Goal: Information Seeking & Learning: Learn about a topic

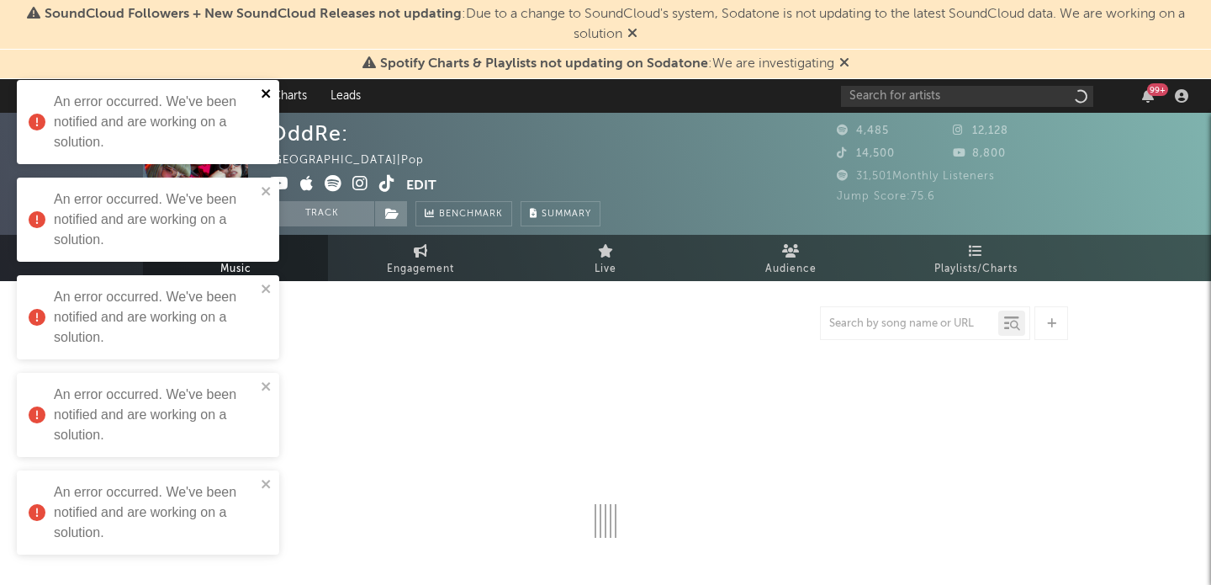
click at [272, 90] on icon "close" at bounding box center [267, 93] width 12 height 13
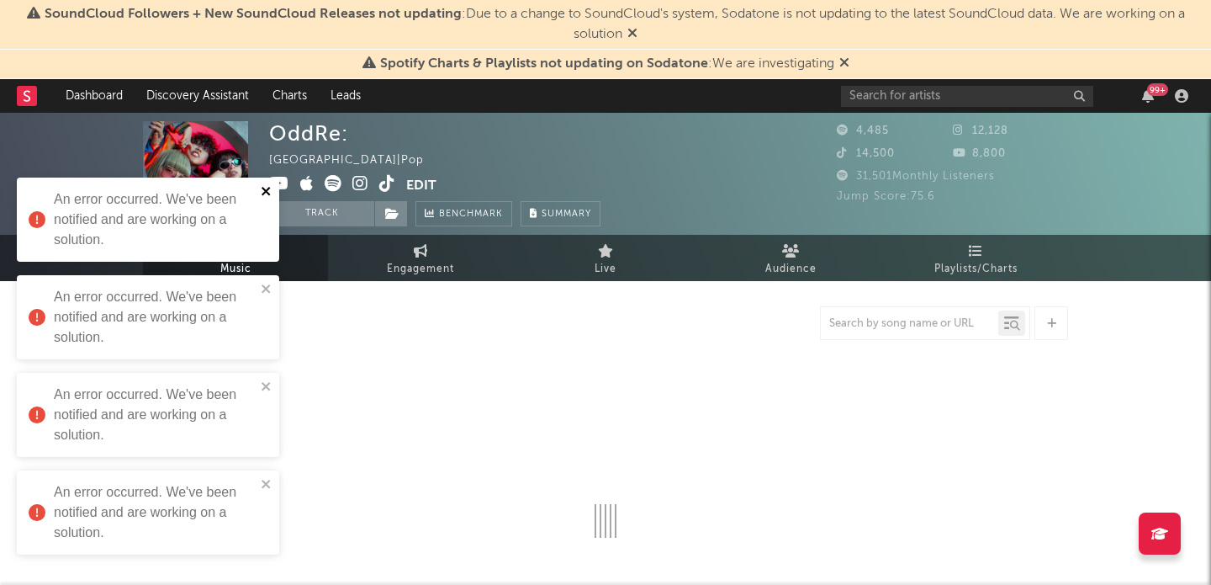
click at [267, 191] on icon "close" at bounding box center [266, 191] width 8 height 8
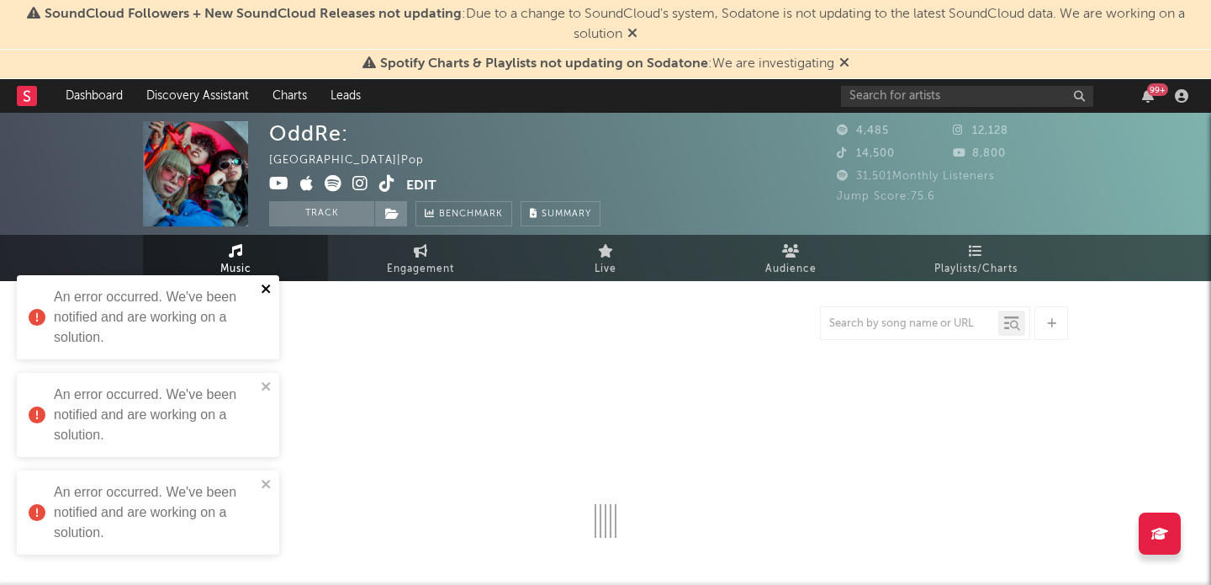
click at [268, 289] on icon "close" at bounding box center [267, 288] width 12 height 13
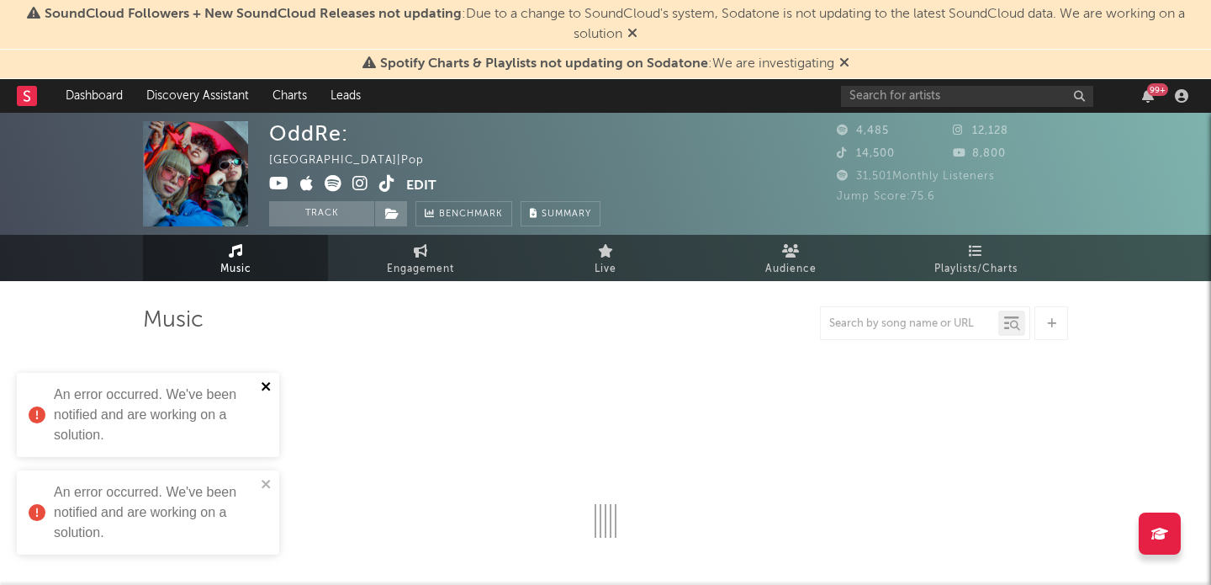
click at [266, 390] on icon "close" at bounding box center [267, 385] width 12 height 13
click at [264, 485] on icon "close" at bounding box center [266, 484] width 8 height 8
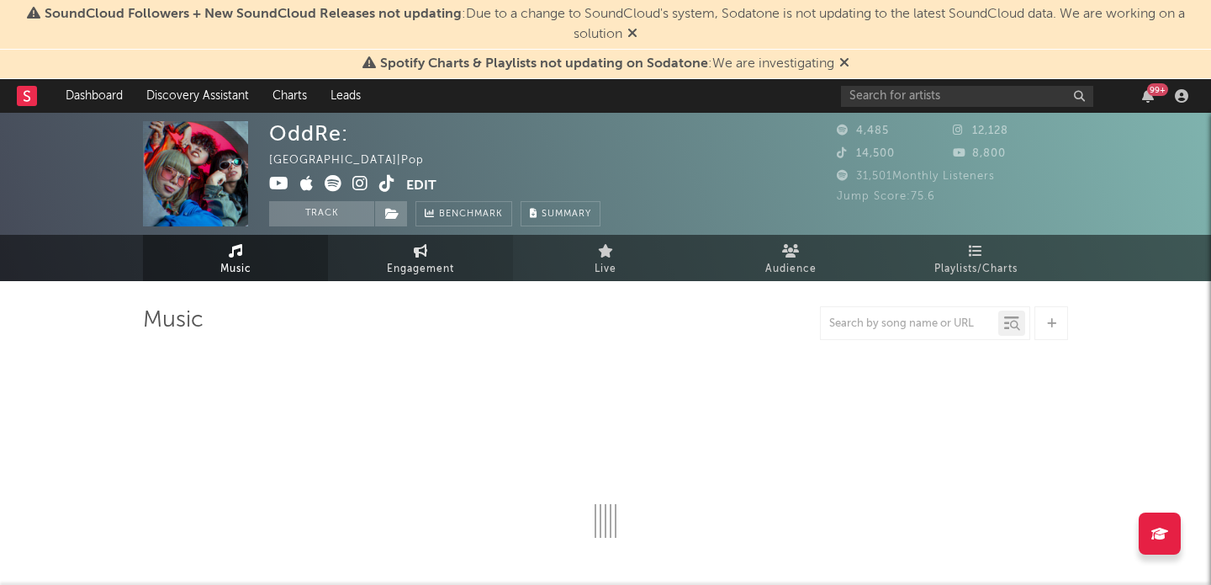
click at [410, 264] on span "Engagement" at bounding box center [420, 269] width 67 height 20
select select "1w"
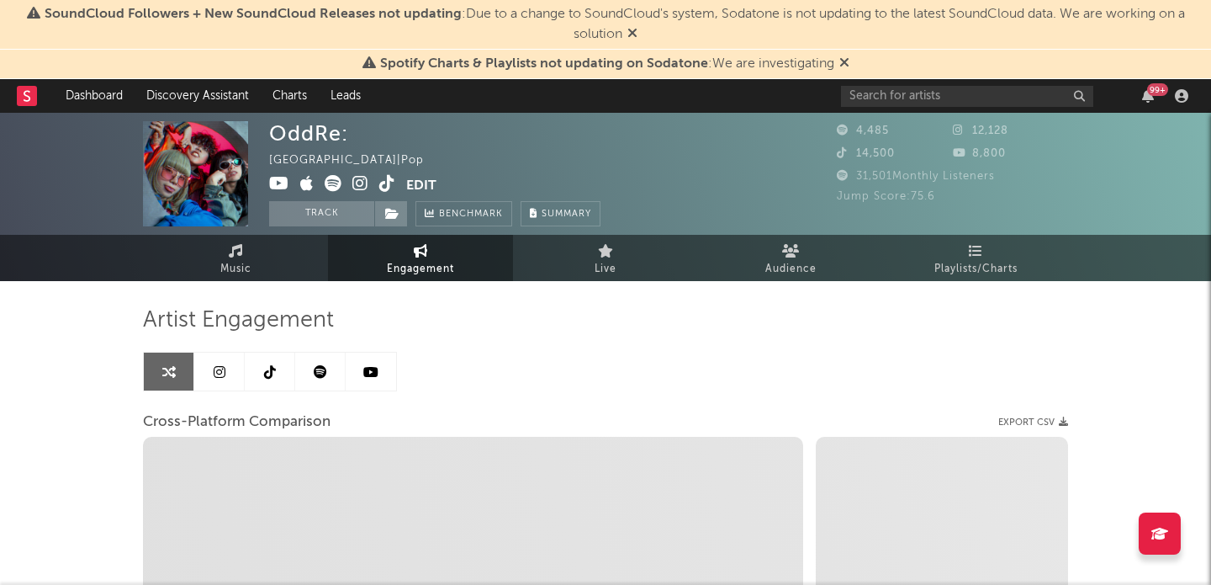
click at [376, 374] on icon at bounding box center [370, 371] width 15 height 13
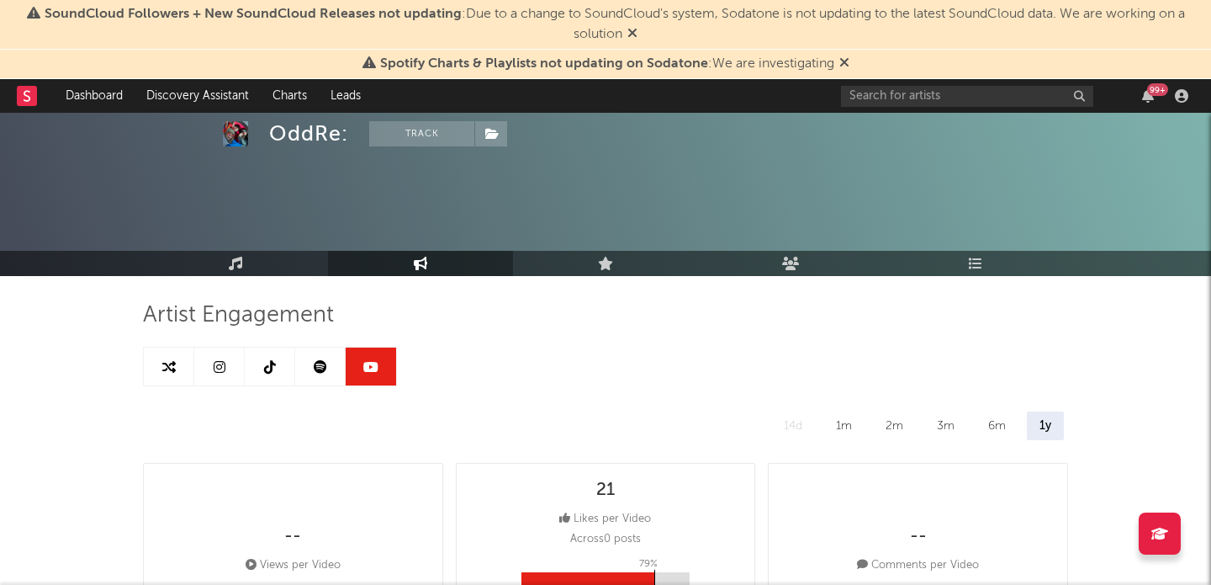
select select "1w"
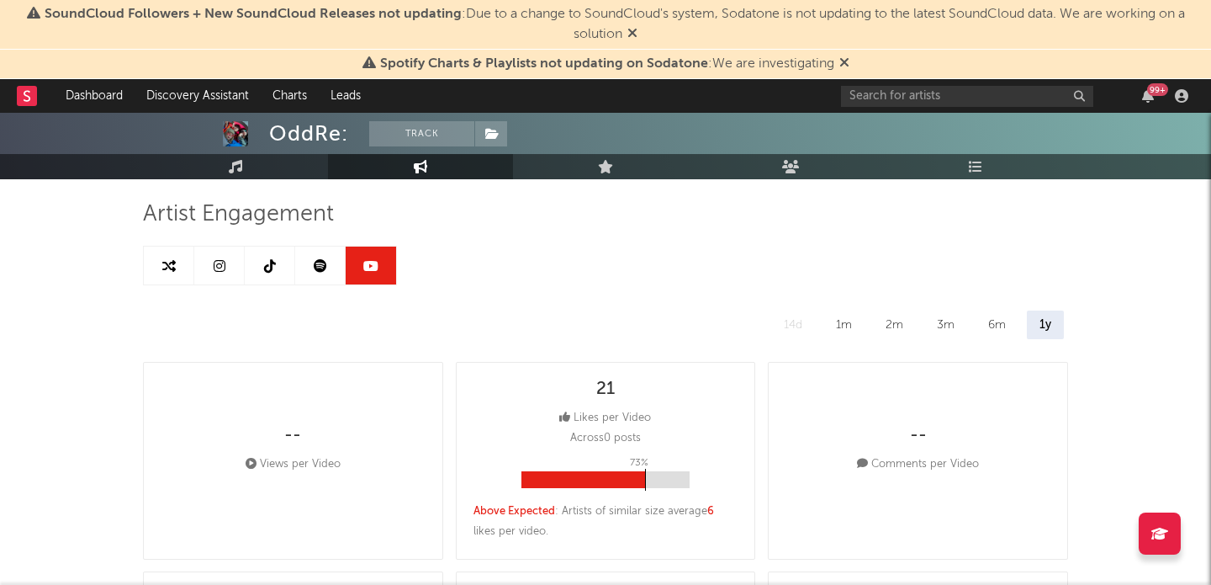
scroll to position [13, 0]
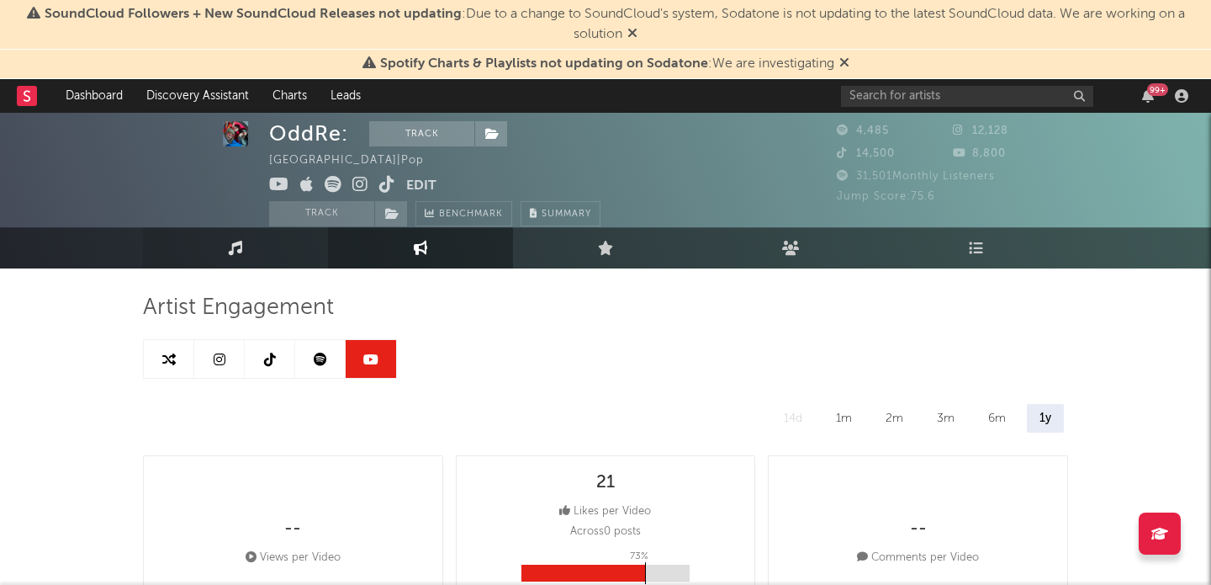
click at [245, 240] on link "Music" at bounding box center [235, 247] width 185 height 41
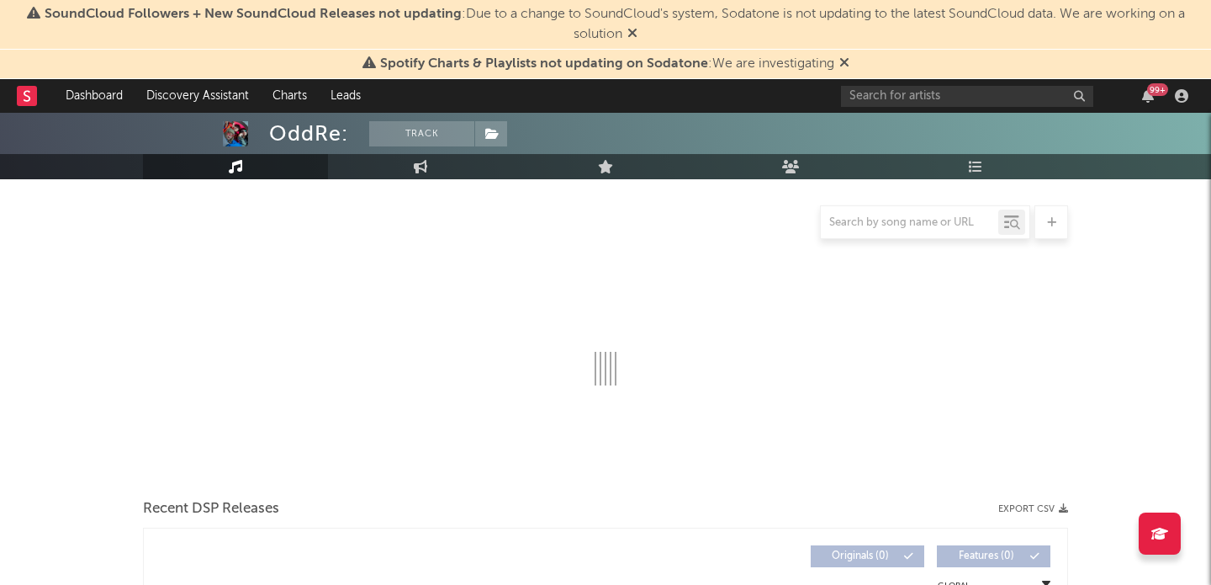
scroll to position [151, 0]
select select "1w"
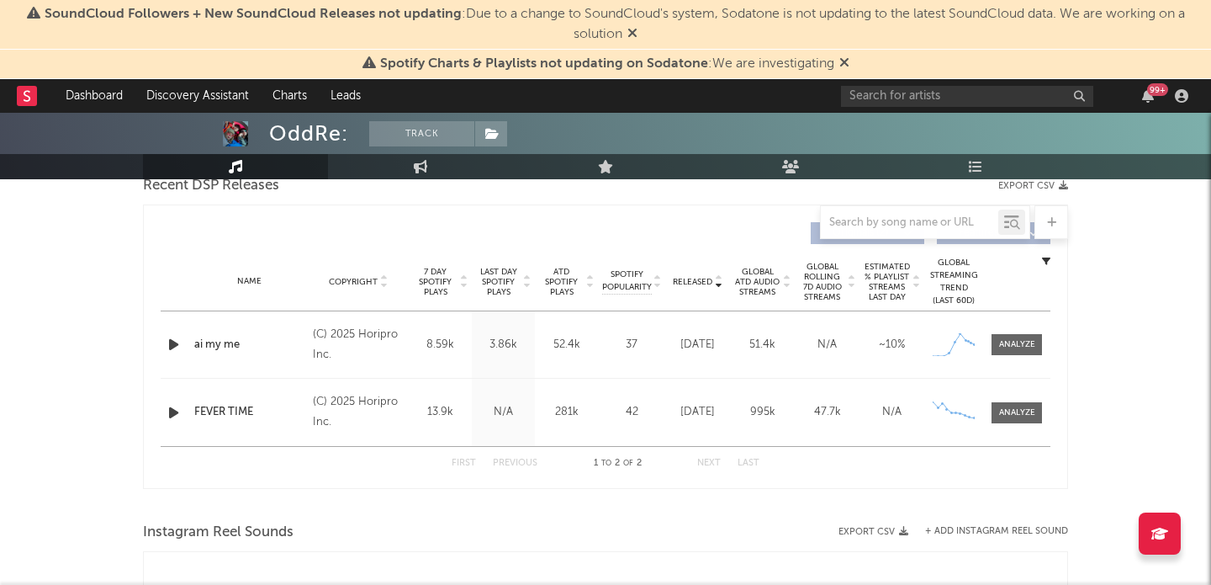
scroll to position [606, 0]
click at [1027, 409] on div at bounding box center [1017, 415] width 36 height 13
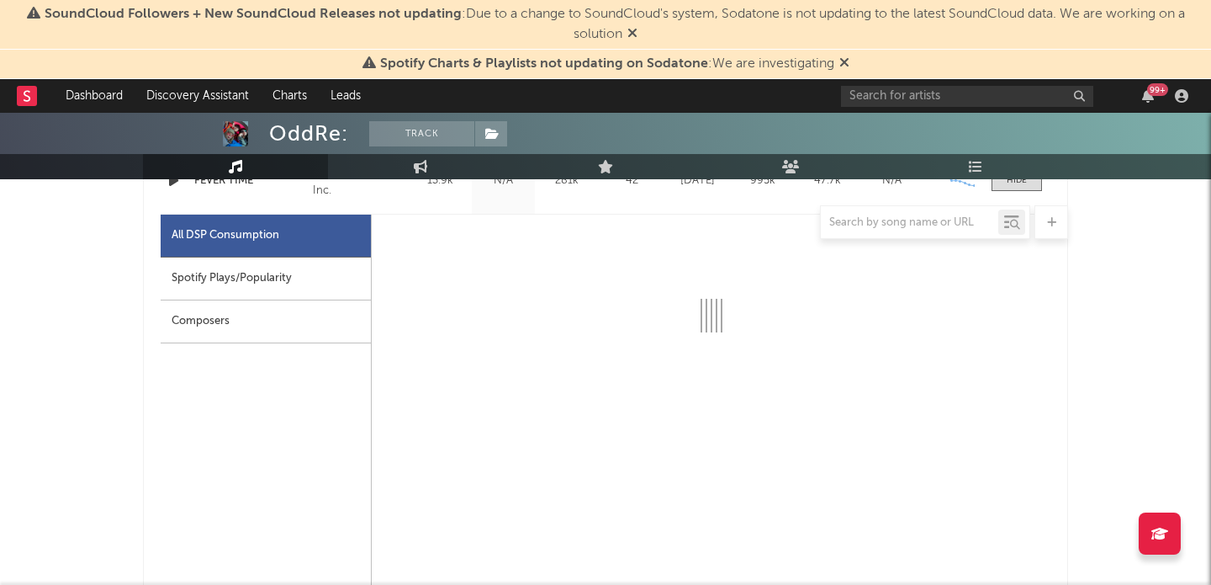
scroll to position [838, 0]
select select "1w"
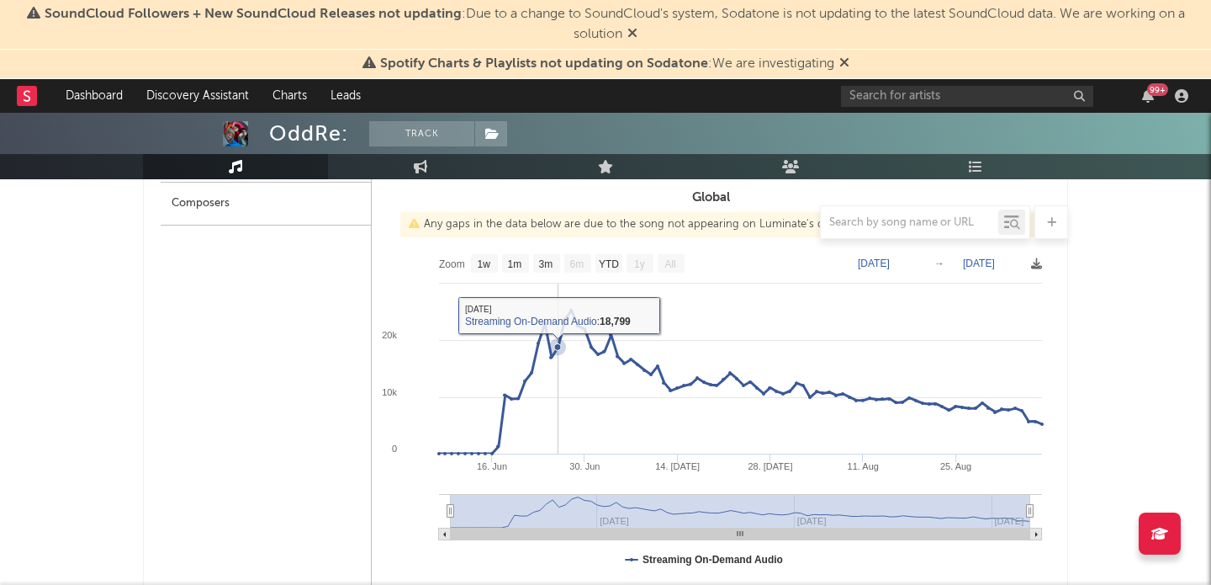
scroll to position [870, 0]
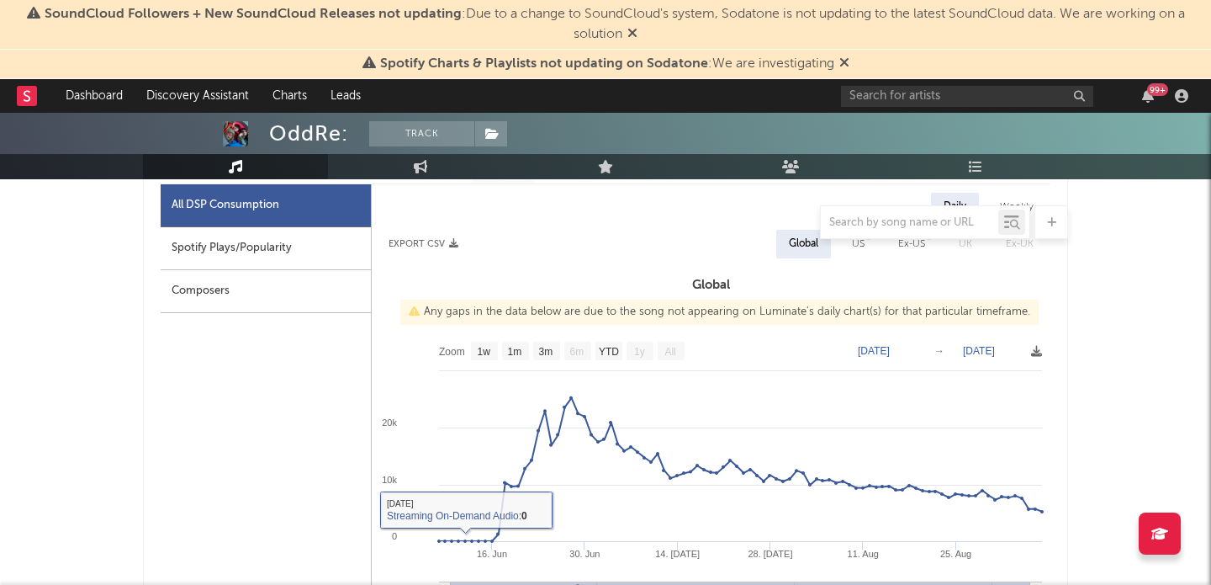
click at [273, 254] on div "Spotify Plays/Popularity" at bounding box center [266, 248] width 210 height 43
select select "1w"
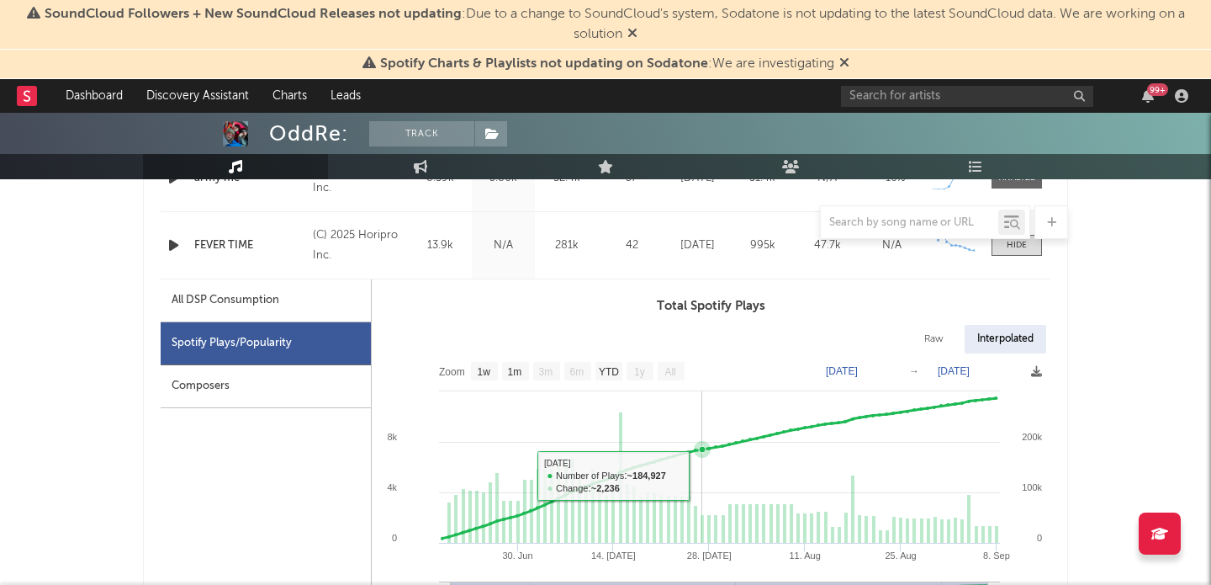
scroll to position [774, 0]
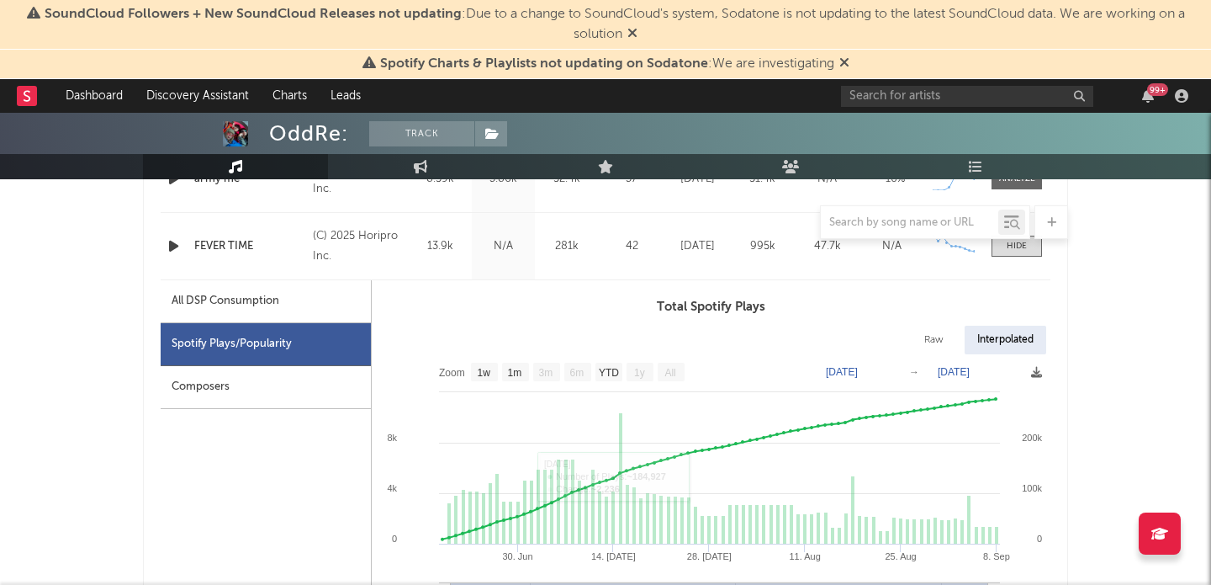
click at [269, 383] on div "Composers" at bounding box center [266, 387] width 210 height 43
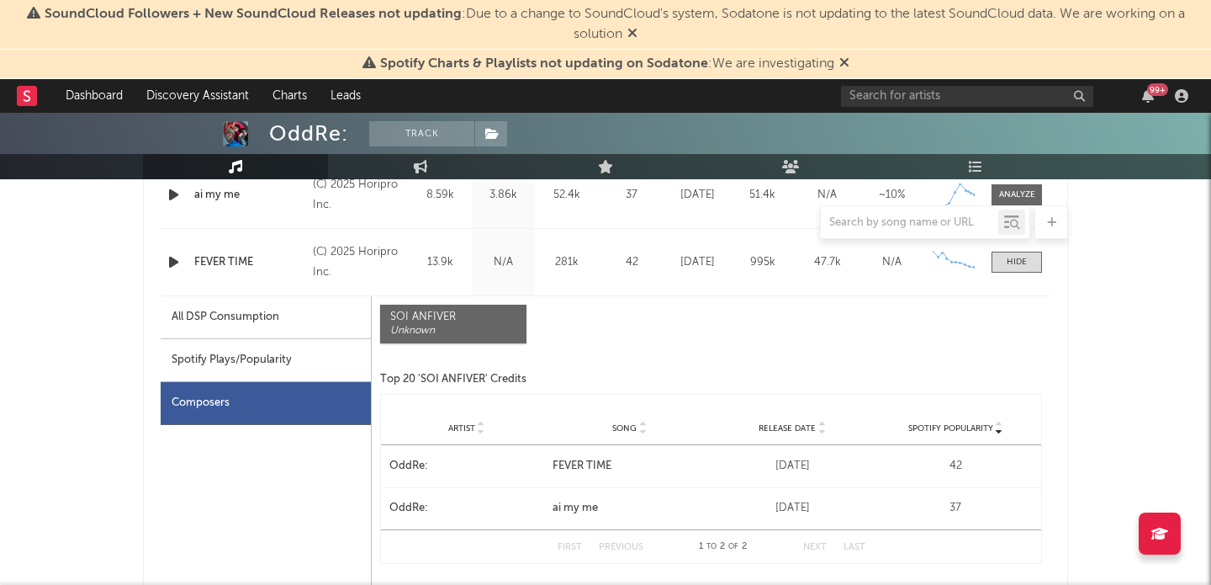
scroll to position [756, 0]
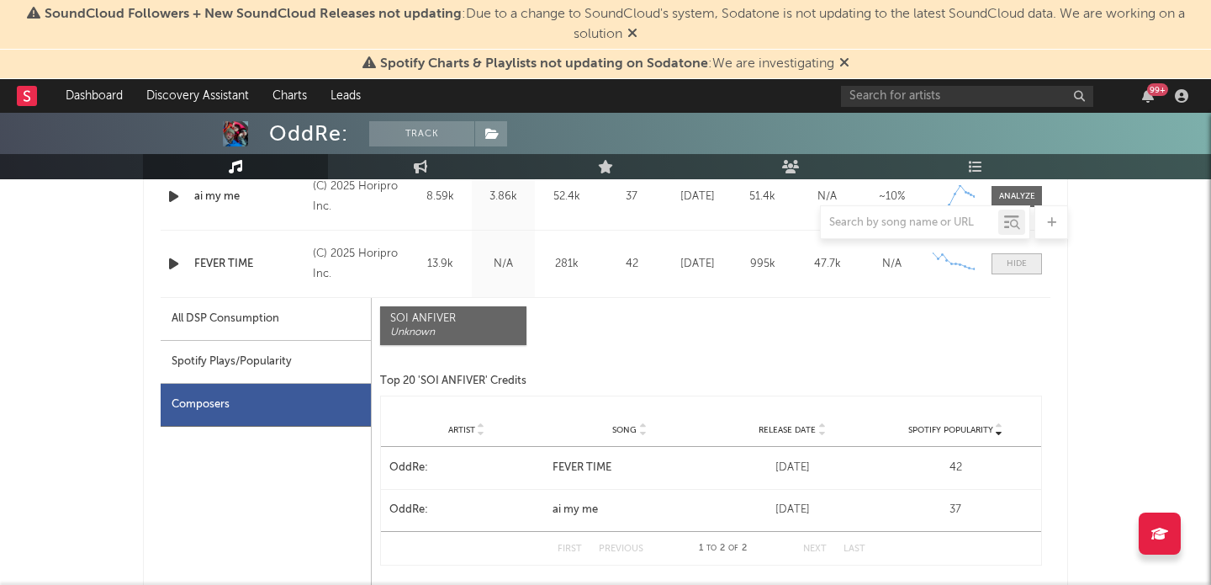
click at [1011, 270] on span at bounding box center [1017, 263] width 50 height 21
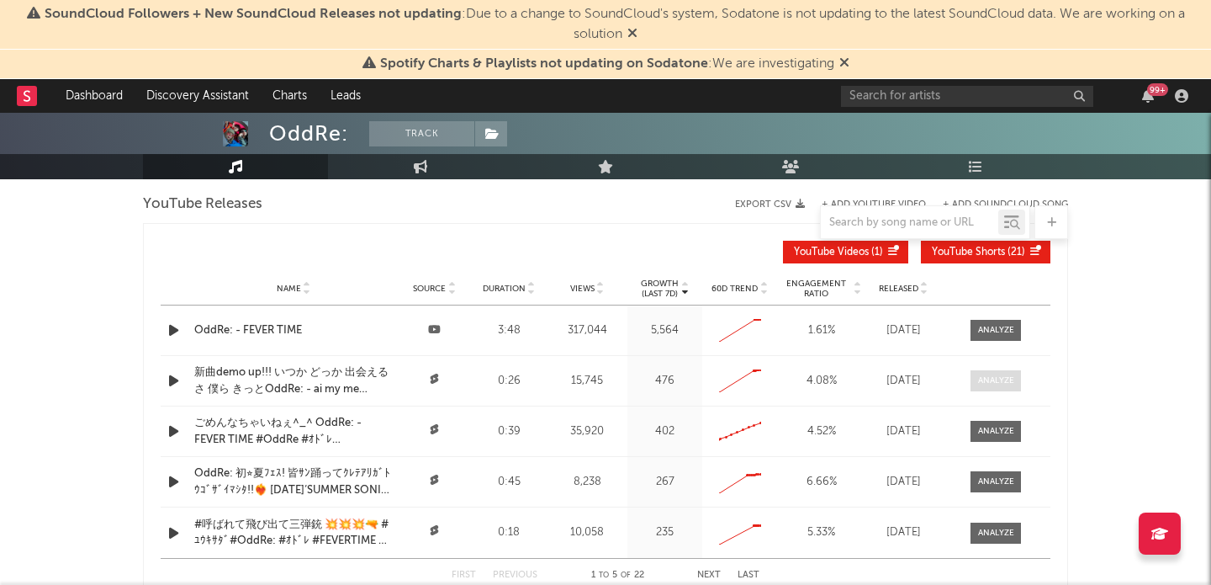
scroll to position [1325, 0]
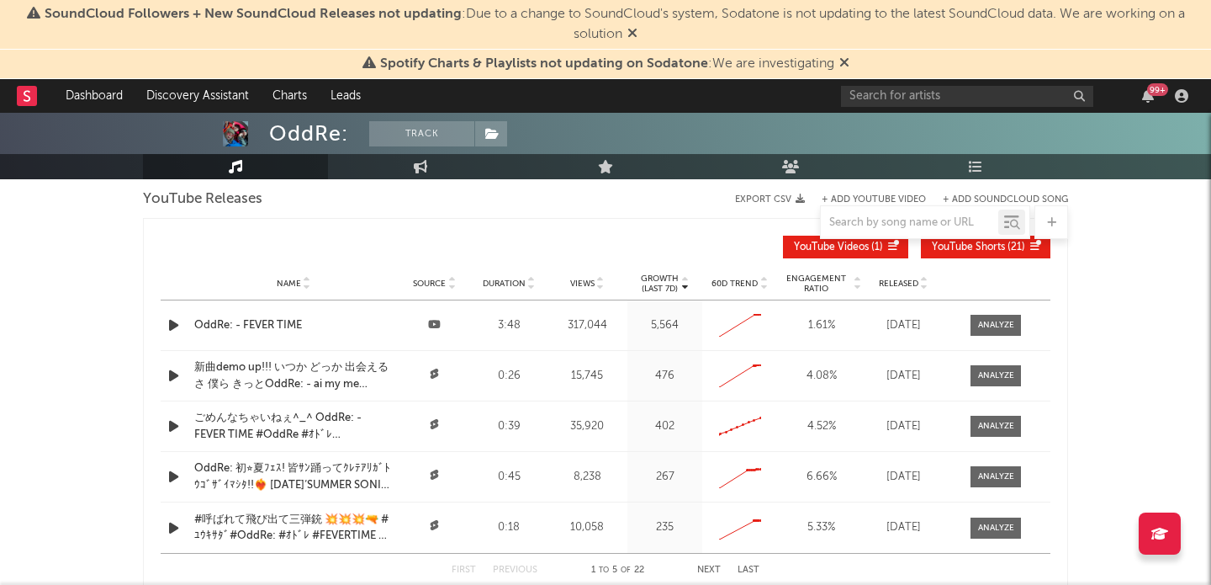
click at [926, 286] on icon at bounding box center [924, 287] width 8 height 7
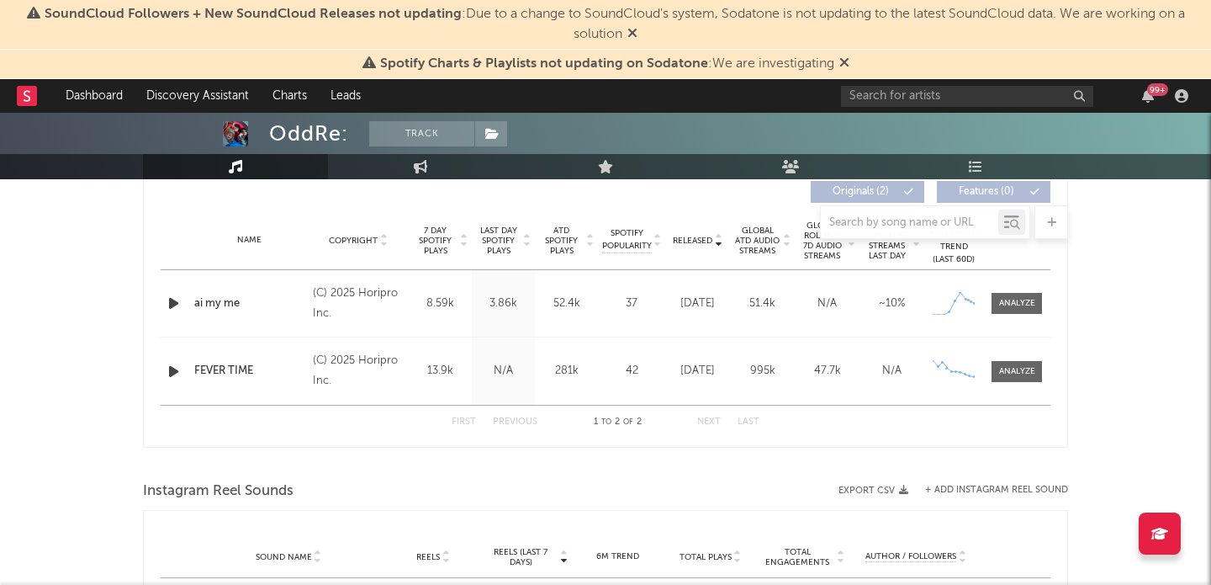
scroll to position [0, 0]
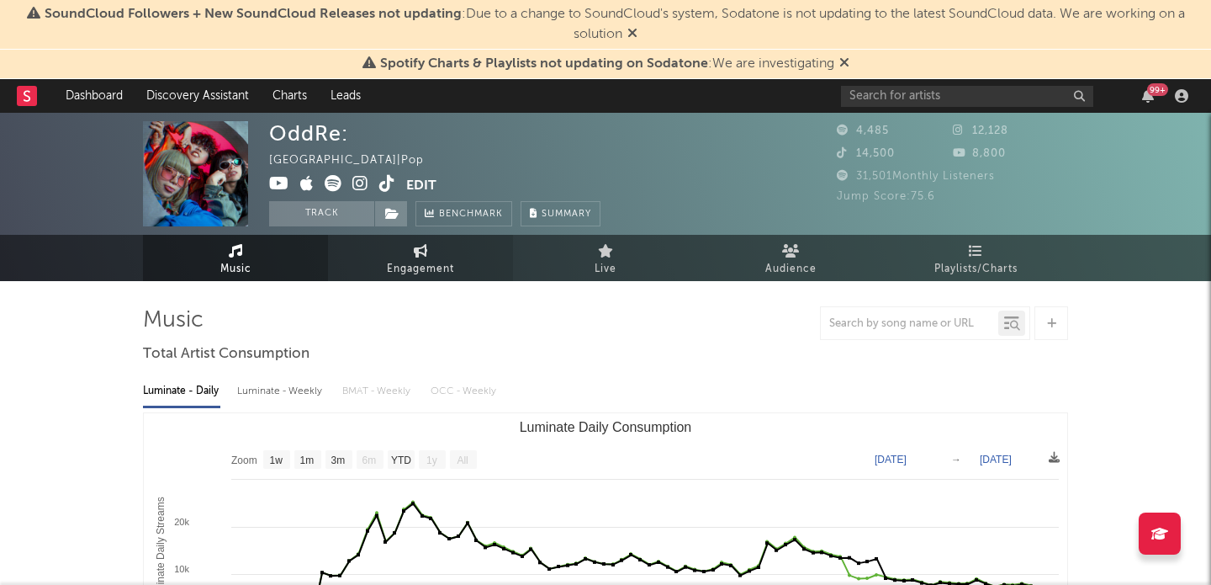
click at [414, 265] on span "Engagement" at bounding box center [420, 269] width 67 height 20
select select "1w"
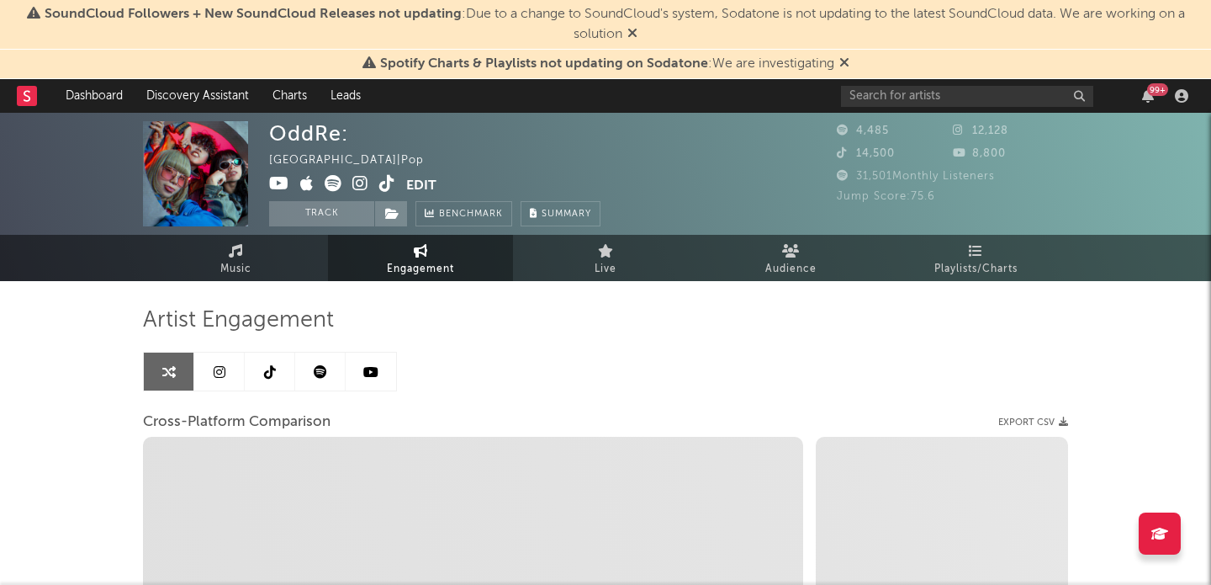
click at [216, 379] on link at bounding box center [219, 372] width 50 height 38
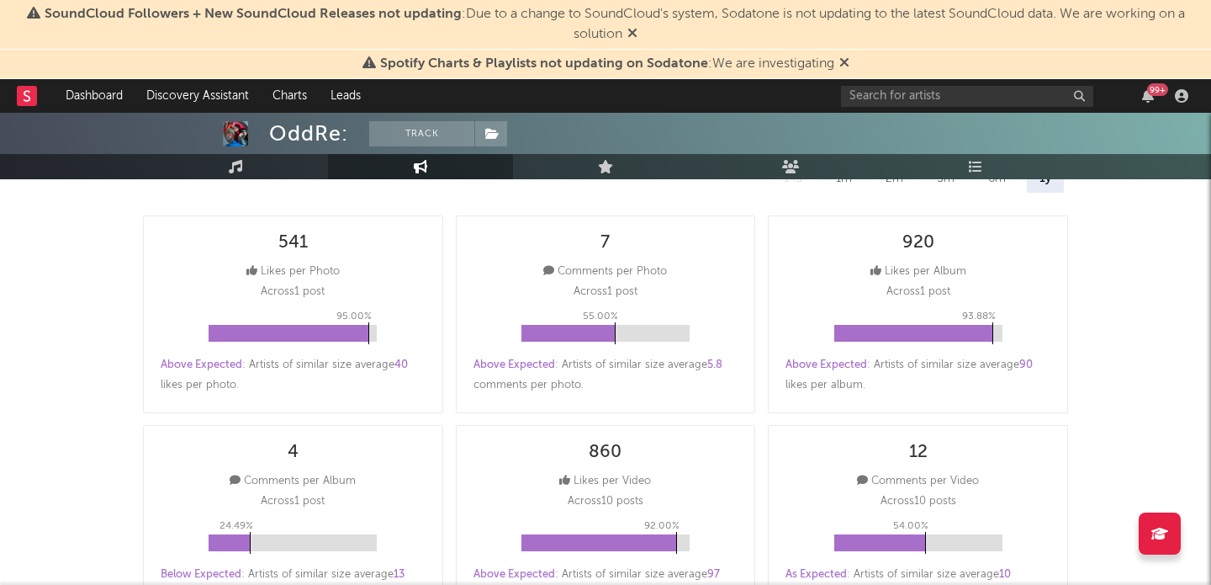
scroll to position [257, 0]
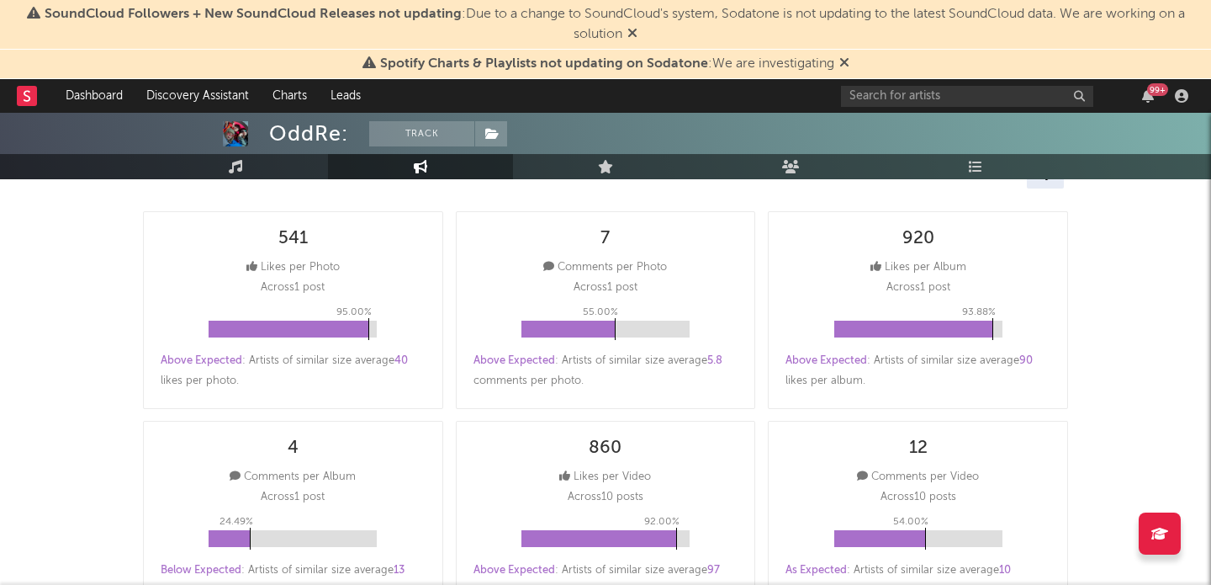
select select "1w"
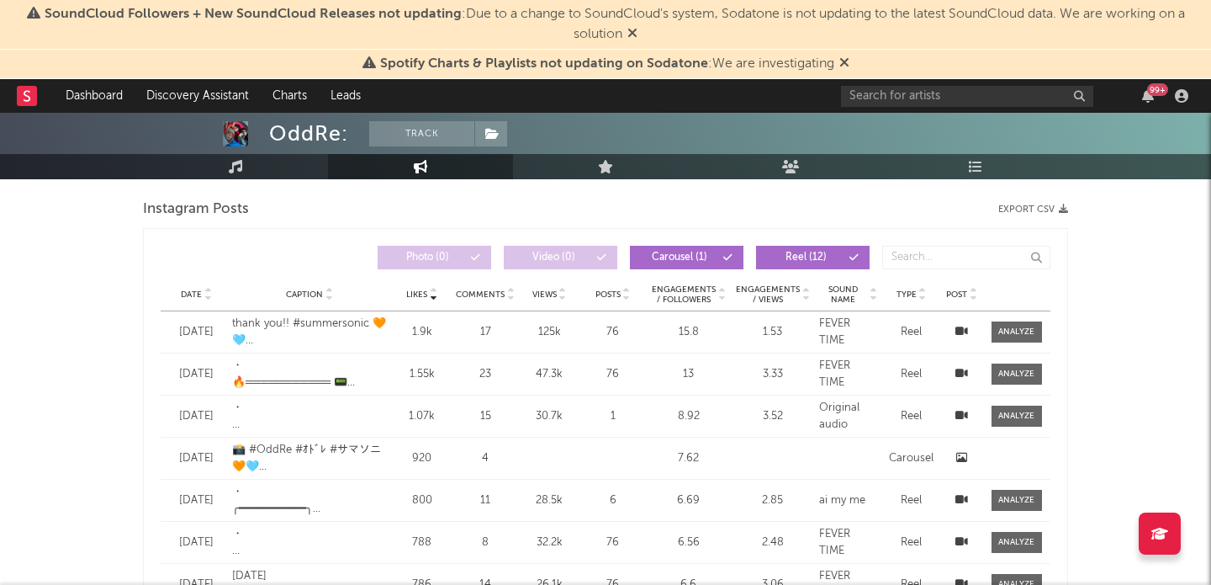
scroll to position [1418, 0]
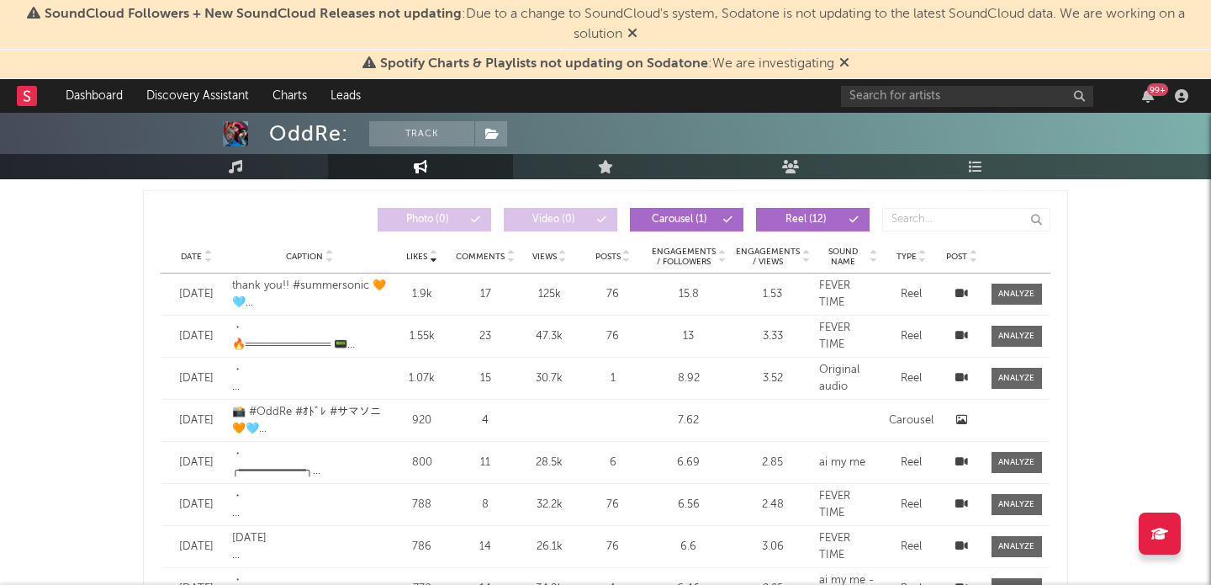
click at [205, 265] on div "Date Caption Likes Comments Views Posts Engagements / Followers Engagements / V…" at bounding box center [606, 257] width 890 height 34
click at [206, 262] on icon at bounding box center [208, 260] width 8 height 7
